Goal: Task Accomplishment & Management: Complete application form

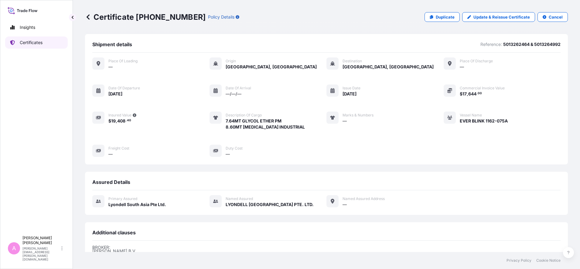
click at [37, 44] on p "Certificates" at bounding box center [31, 42] width 23 height 6
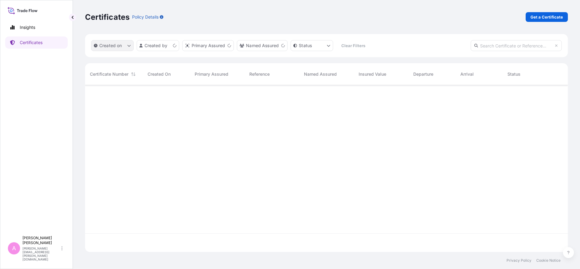
scroll to position [164, 477]
click at [506, 47] on input "text" at bounding box center [516, 45] width 91 height 11
paste input "5013218808"
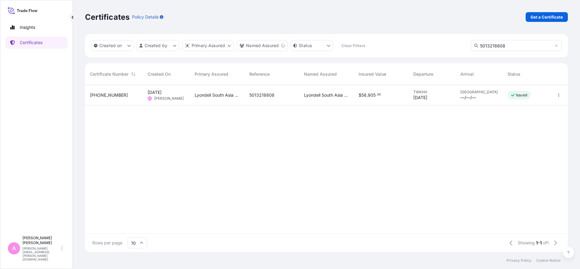
type input "5013218808"
click at [229, 100] on div "Lyondell South Asia Pte Ltd." at bounding box center [217, 95] width 55 height 20
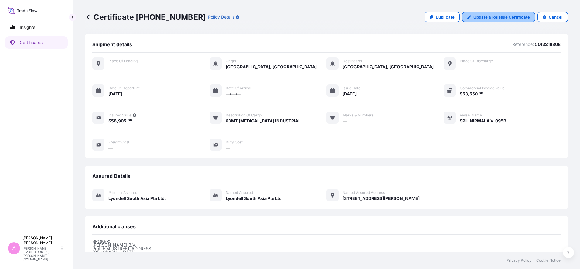
click at [485, 17] on p "Update & Reissue Certificate" at bounding box center [502, 17] width 57 height 6
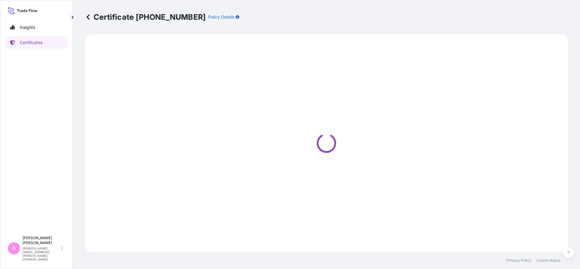
select select "Sea"
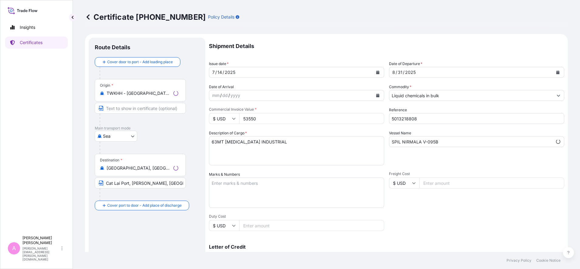
select select "32022"
click at [553, 73] on button "Calendar" at bounding box center [558, 72] width 10 height 10
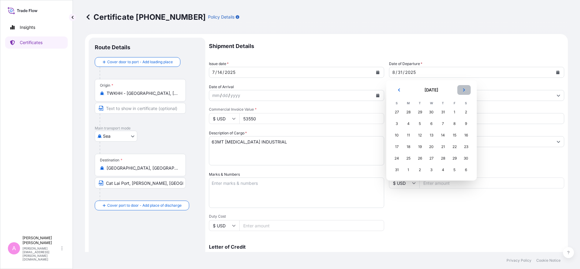
click at [464, 91] on icon "Next" at bounding box center [464, 90] width 4 height 4
click at [431, 136] on div "17" at bounding box center [431, 135] width 11 height 11
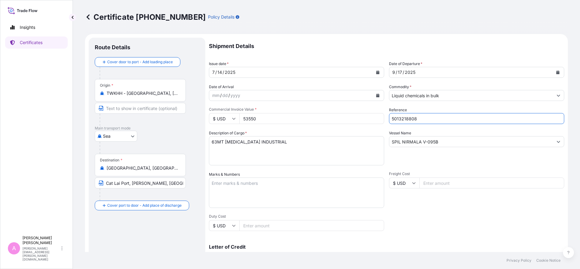
drag, startPoint x: 425, startPoint y: 120, endPoint x: 334, endPoint y: 113, distance: 91.1
click at [334, 113] on div "Shipment Details Issue date * [DATE] Date of Departure * [DATE] Date of Arrival…" at bounding box center [386, 183] width 355 height 290
paste input "990787470"
type input "990787470"
drag, startPoint x: 444, startPoint y: 142, endPoint x: 290, endPoint y: 132, distance: 154.6
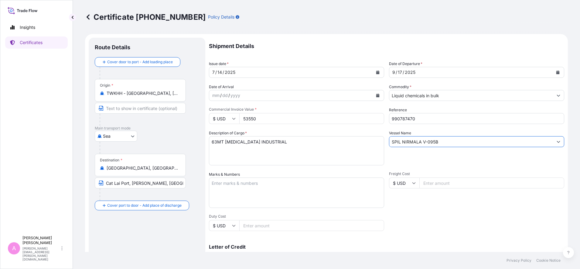
click at [283, 134] on div "Shipment Details Issue date * [DATE] Date of Departure * [DATE] Date of Arrival…" at bounding box center [386, 183] width 355 height 290
paste input "INTERASIA ELEVATE V-S058"
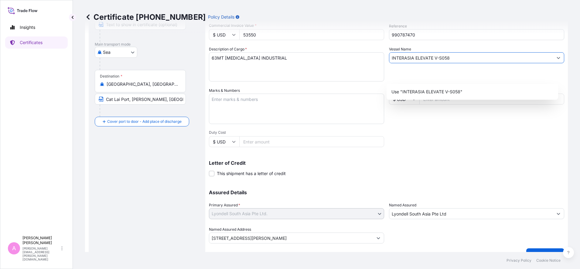
scroll to position [96, 0]
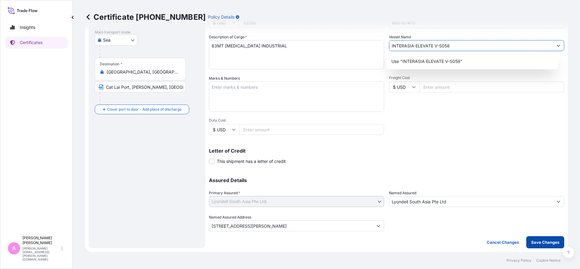
type input "INTERASIA ELEVATE V-S058"
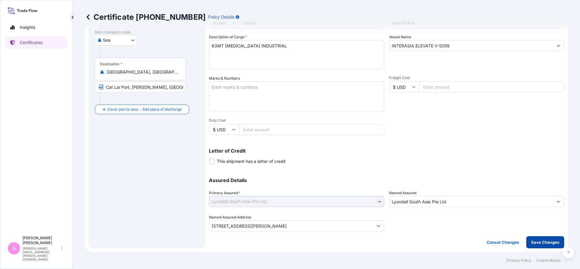
click at [543, 242] on p "Save Changes" at bounding box center [545, 242] width 28 height 6
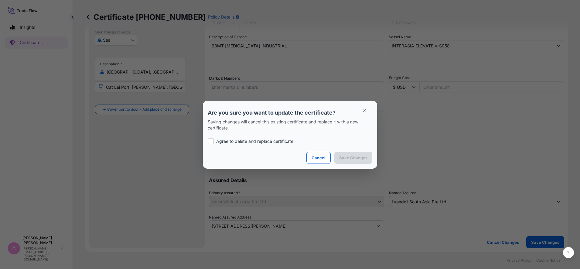
click at [244, 139] on p "Agree to delete and replace certificate" at bounding box center [254, 141] width 77 height 6
checkbox input "true"
click at [360, 160] on p "Save Changes" at bounding box center [353, 158] width 28 height 6
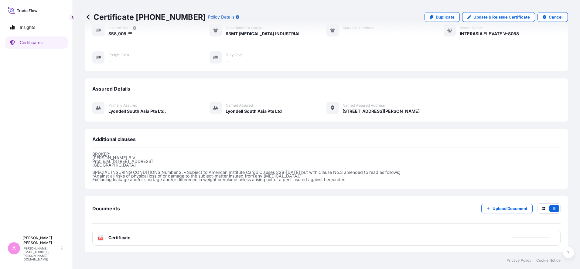
scroll to position [88, 0]
click at [115, 234] on span "Certificate" at bounding box center [119, 237] width 22 height 6
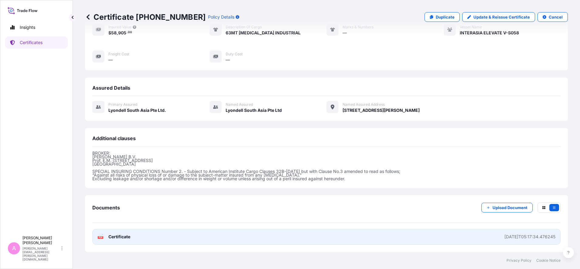
drag, startPoint x: 106, startPoint y: 236, endPoint x: 114, endPoint y: 235, distance: 7.3
click at [114, 235] on span "Certificate" at bounding box center [119, 237] width 22 height 6
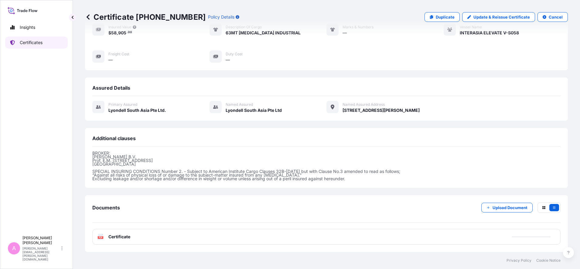
click at [39, 40] on p "Certificates" at bounding box center [31, 42] width 23 height 6
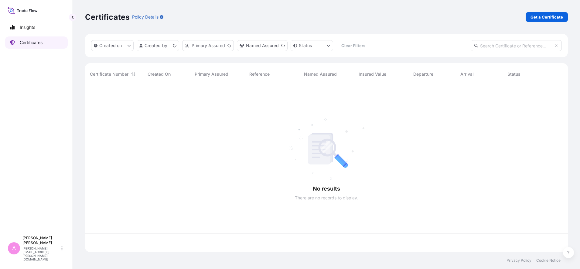
scroll to position [164, 477]
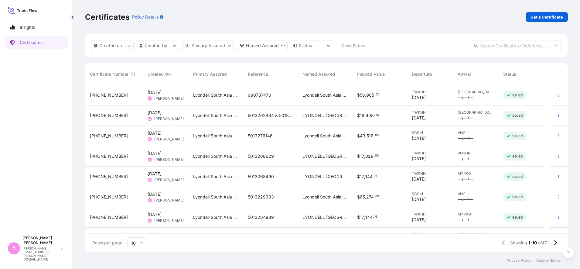
click at [499, 45] on input "text" at bounding box center [516, 45] width 91 height 11
paste input "5013218810"
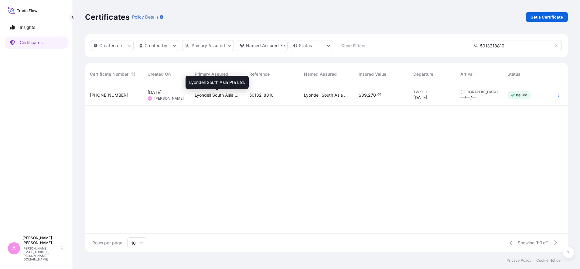
type input "5013218810"
click at [227, 98] on span "Lyondell South Asia Pte Ltd." at bounding box center [217, 95] width 45 height 6
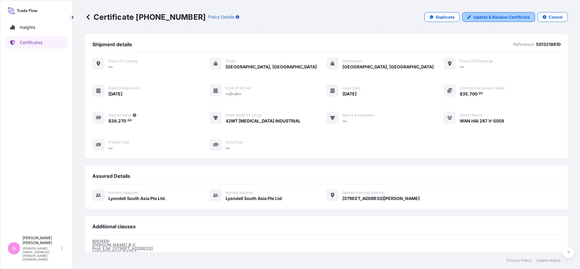
click at [481, 16] on p "Update & Reissue Certificate" at bounding box center [502, 17] width 57 height 6
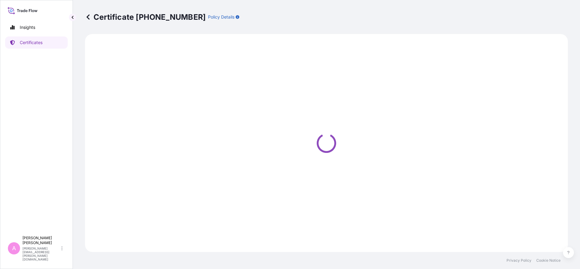
select select "Sea"
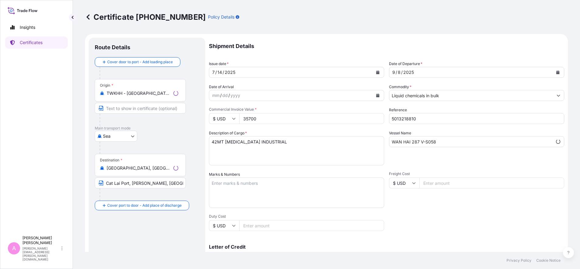
select select "32022"
click at [557, 72] on icon "Calendar" at bounding box center [558, 72] width 3 height 4
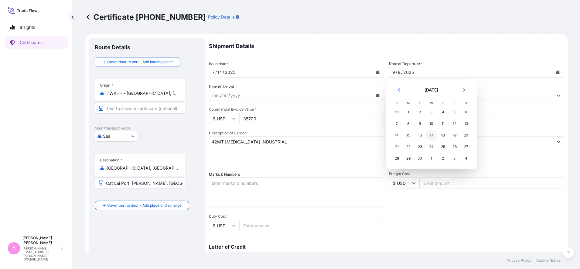
click at [433, 135] on div "17" at bounding box center [431, 135] width 11 height 11
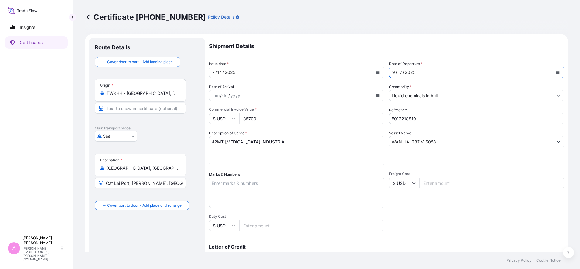
drag, startPoint x: 419, startPoint y: 121, endPoint x: 328, endPoint y: 114, distance: 91.4
click at [328, 114] on div "Shipment Details Issue date * [DATE] Date of Departure * [DATE] Date of Arrival…" at bounding box center [386, 183] width 355 height 290
paste input "990787471"
type input "990787471"
drag, startPoint x: 440, startPoint y: 140, endPoint x: 346, endPoint y: 133, distance: 94.2
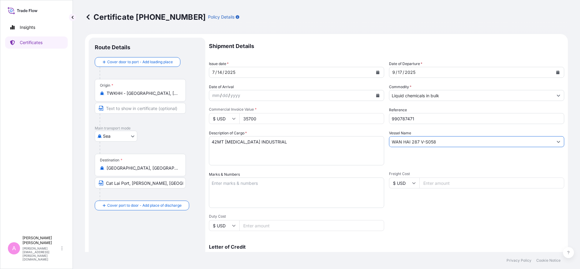
click at [346, 133] on div "Shipment Details Issue date * [DATE] Date of Departure * [DATE] Date of Arrival…" at bounding box center [386, 183] width 355 height 290
paste input "INTERASIA ELEVATE"
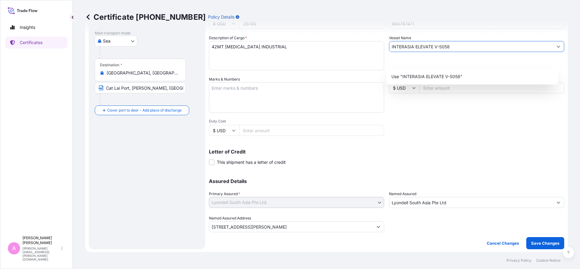
scroll to position [96, 0]
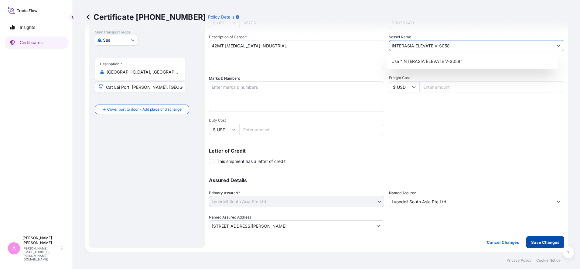
type input "INTERASIA ELEVATE V-S058"
click at [536, 242] on p "Save Changes" at bounding box center [545, 242] width 28 height 6
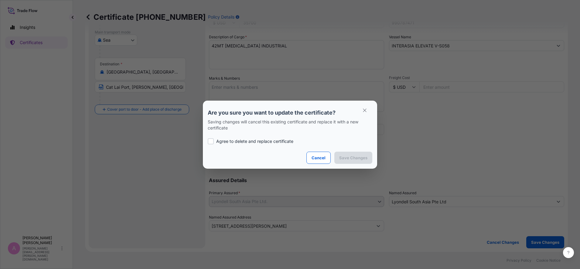
click at [259, 141] on p "Agree to delete and replace certificate" at bounding box center [254, 141] width 77 height 6
checkbox input "true"
click at [351, 159] on p "Save Changes" at bounding box center [353, 158] width 28 height 6
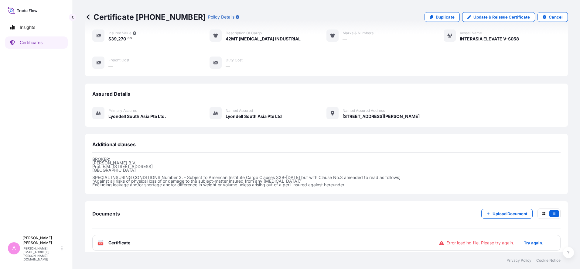
scroll to position [88, 0]
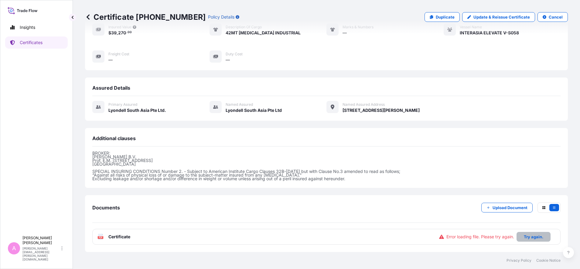
click at [526, 236] on p "Try again." at bounding box center [533, 237] width 19 height 6
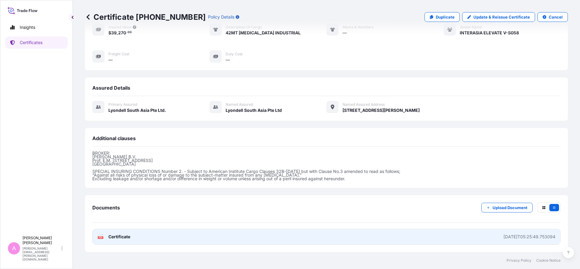
click at [125, 241] on link "PDF Certificate [DATE]T05:25:49.753094" at bounding box center [326, 237] width 468 height 16
